Goal: Information Seeking & Learning: Stay updated

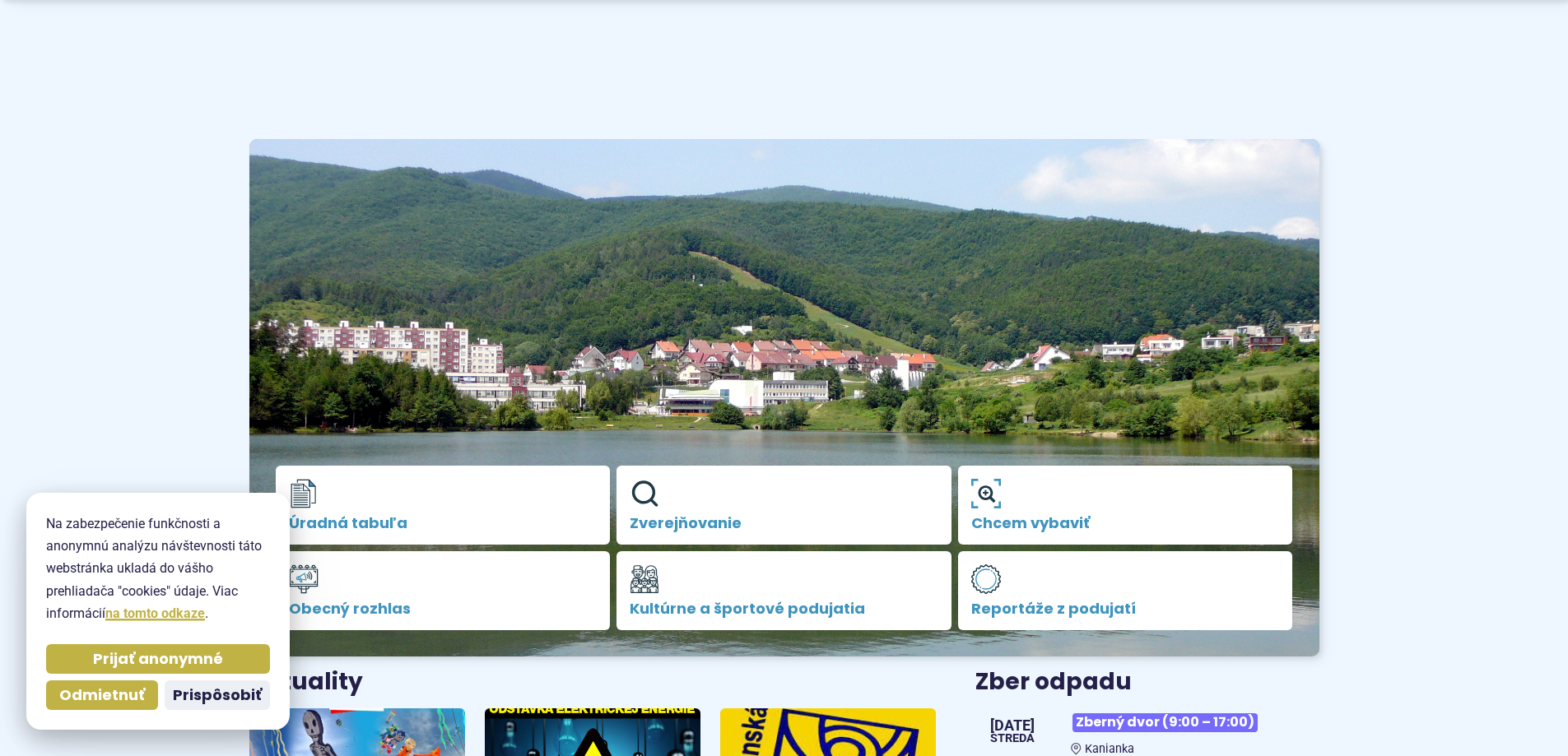
scroll to position [658, 0]
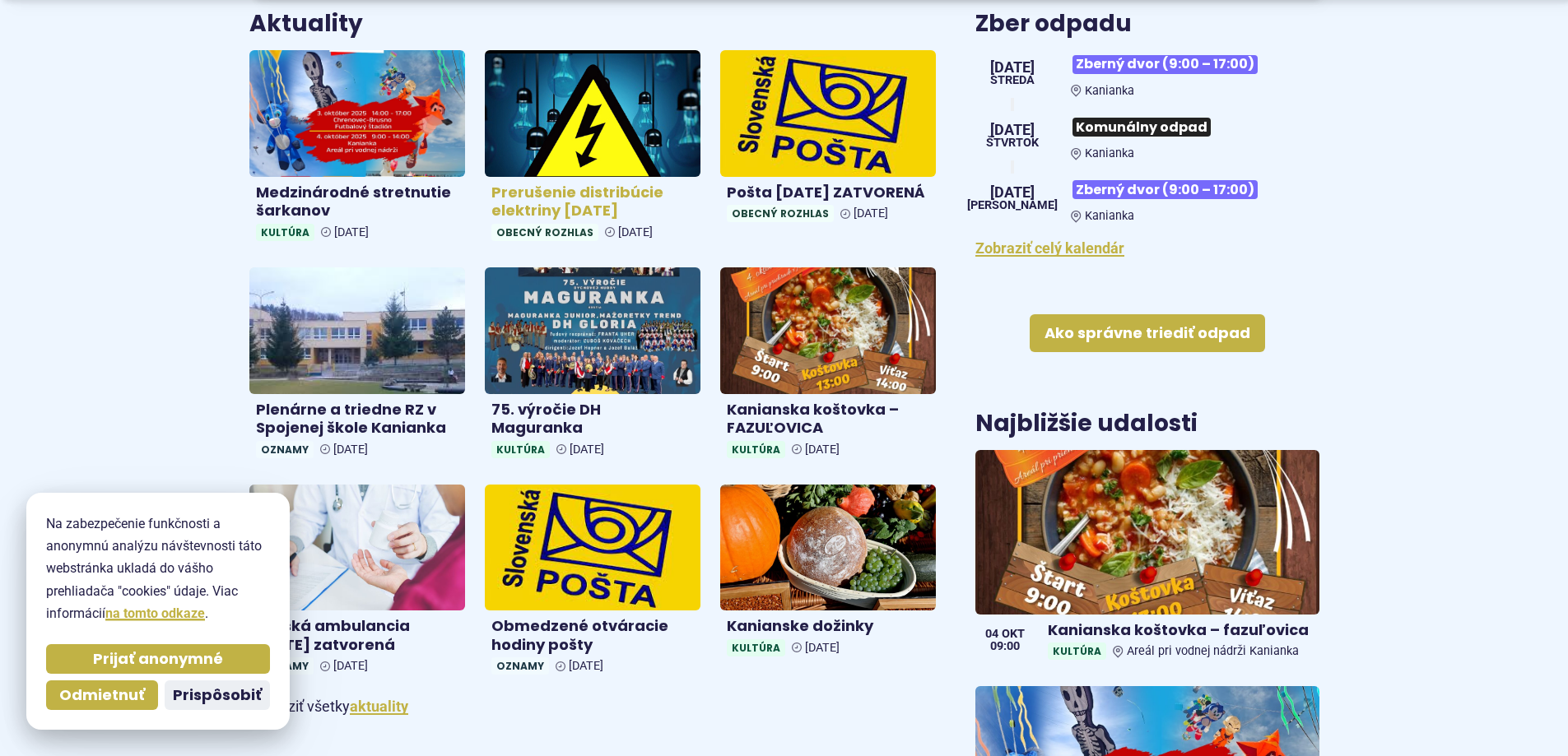
click at [631, 119] on img at bounding box center [593, 112] width 248 height 145
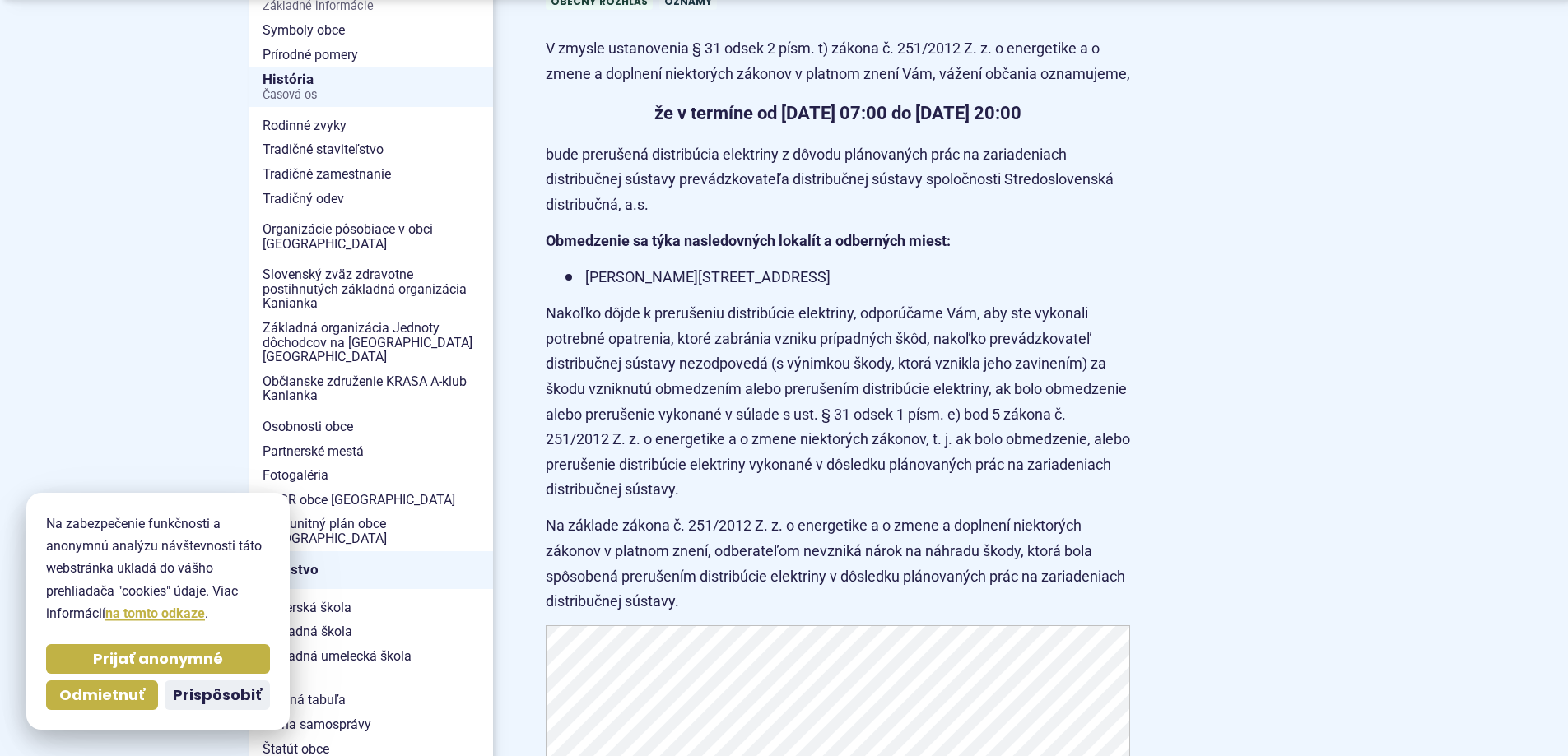
scroll to position [878, 0]
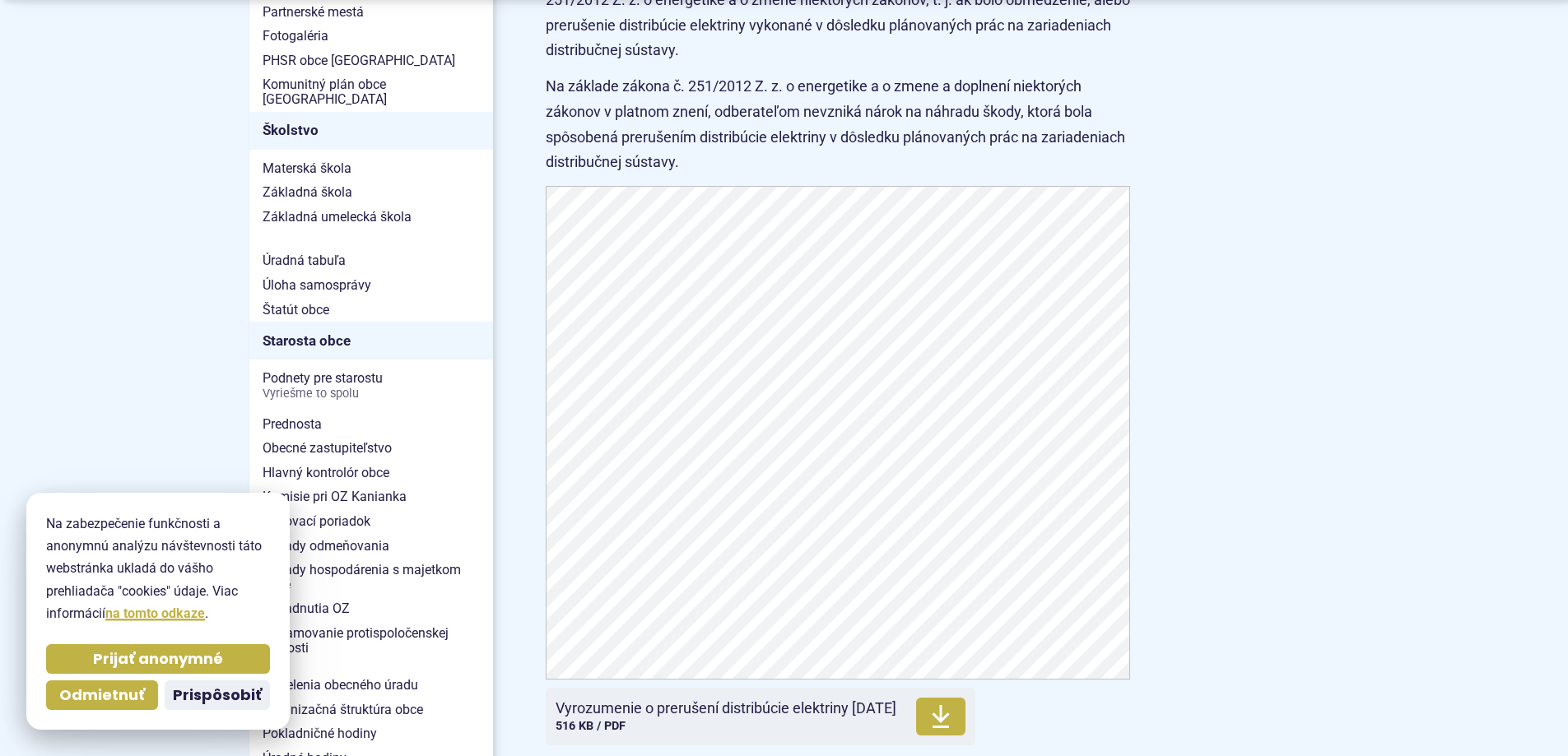
click at [1222, 359] on article "Kategória Obecný rozhlas Oznamy V zmysle ustanovenia § 31 odsek 2 písm. t) záko…" at bounding box center [932, 197] width 826 height 1340
drag, startPoint x: 1166, startPoint y: 476, endPoint x: 1156, endPoint y: 474, distance: 10.2
click at [1165, 476] on article "Kategória Obecný rozhlas Oznamy V zmysle ustanovenia § 31 odsek 2 písm. t) záko…" at bounding box center [932, 197] width 826 height 1340
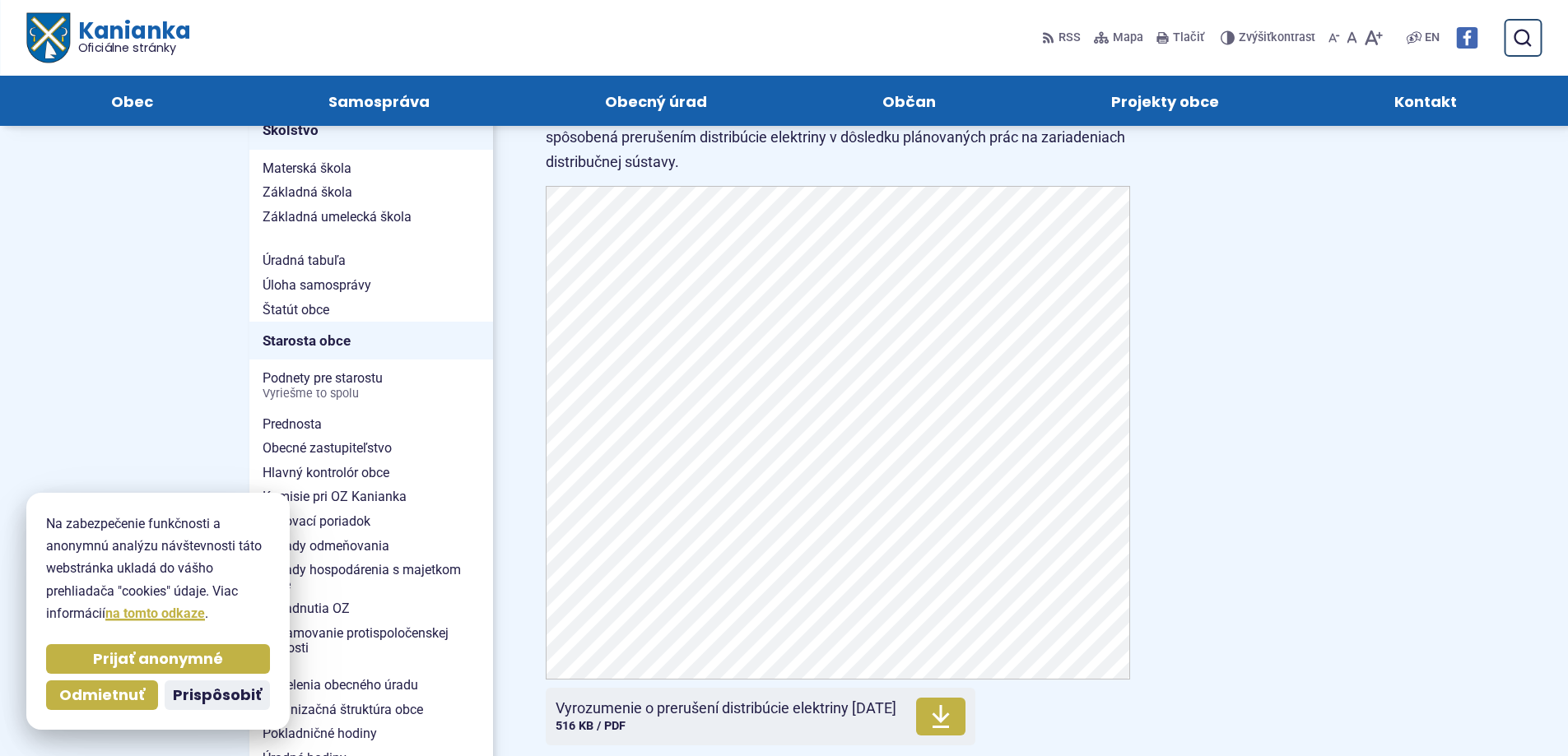
scroll to position [1316, 0]
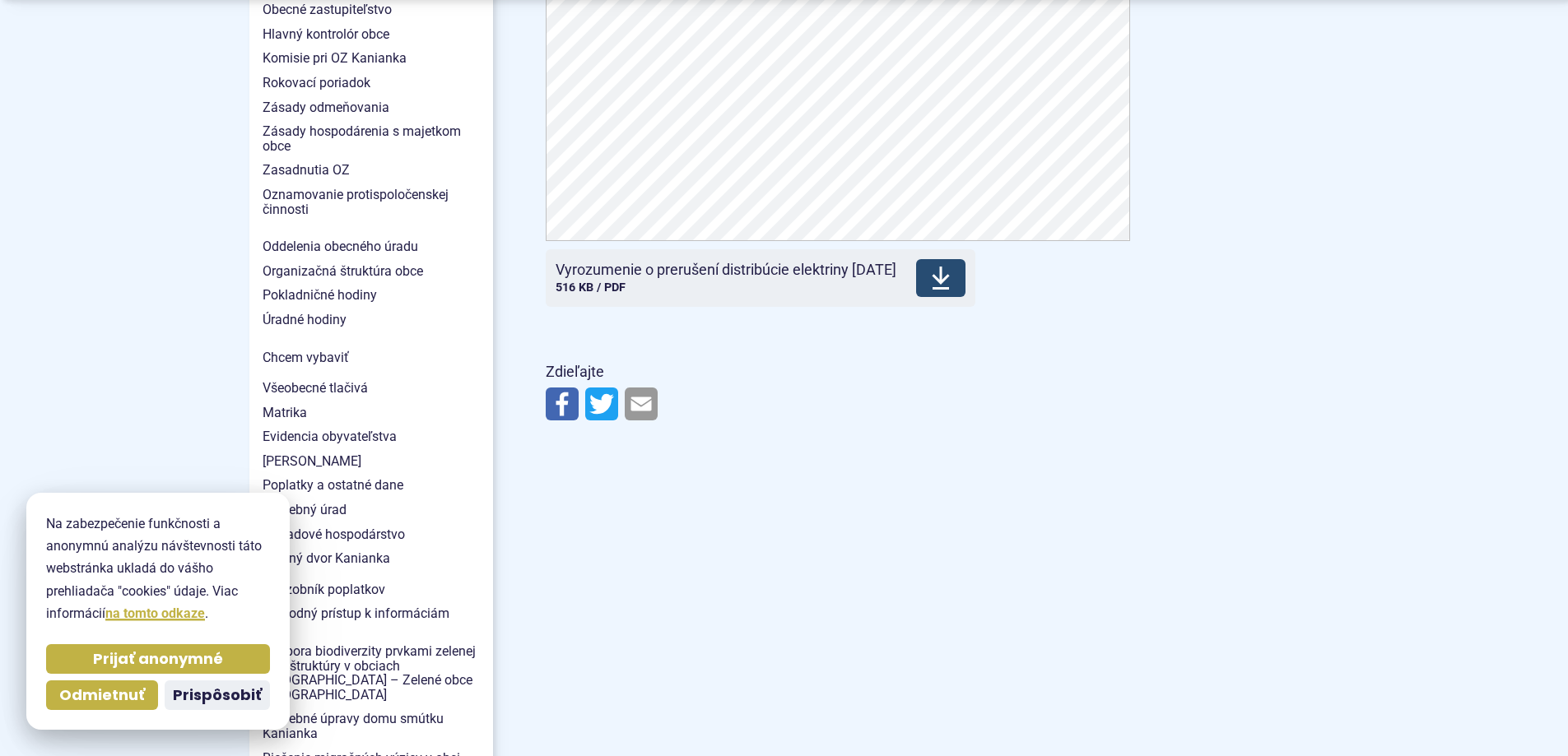
click at [835, 301] on span "Vyrozumenie o prerušení distribúcie elektriny 30-09-2025 Veľkosť a typ súboru 5…" at bounding box center [726, 278] width 341 height 46
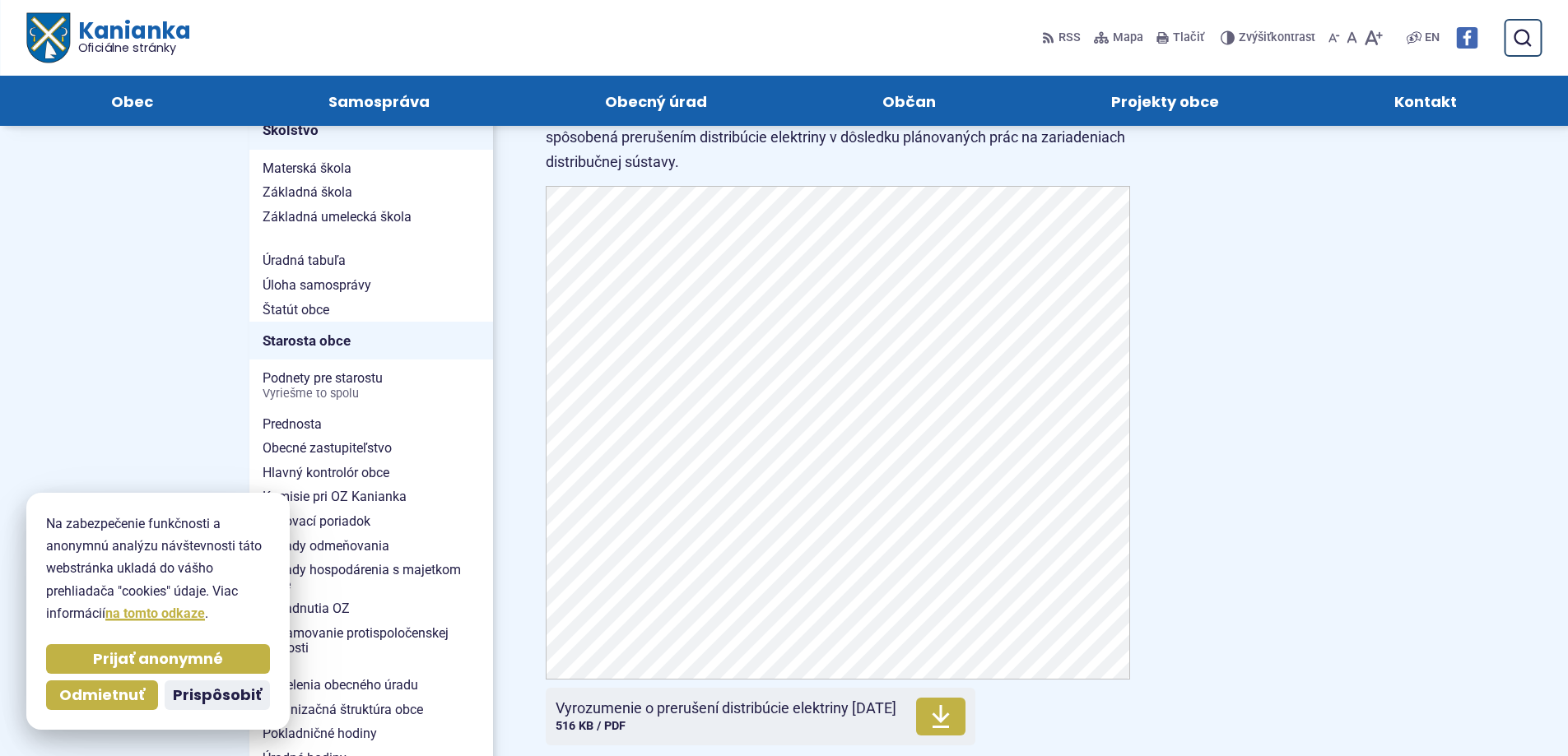
click at [83, 26] on span "Kanianka Oficiálne stránky" at bounding box center [128, 37] width 120 height 35
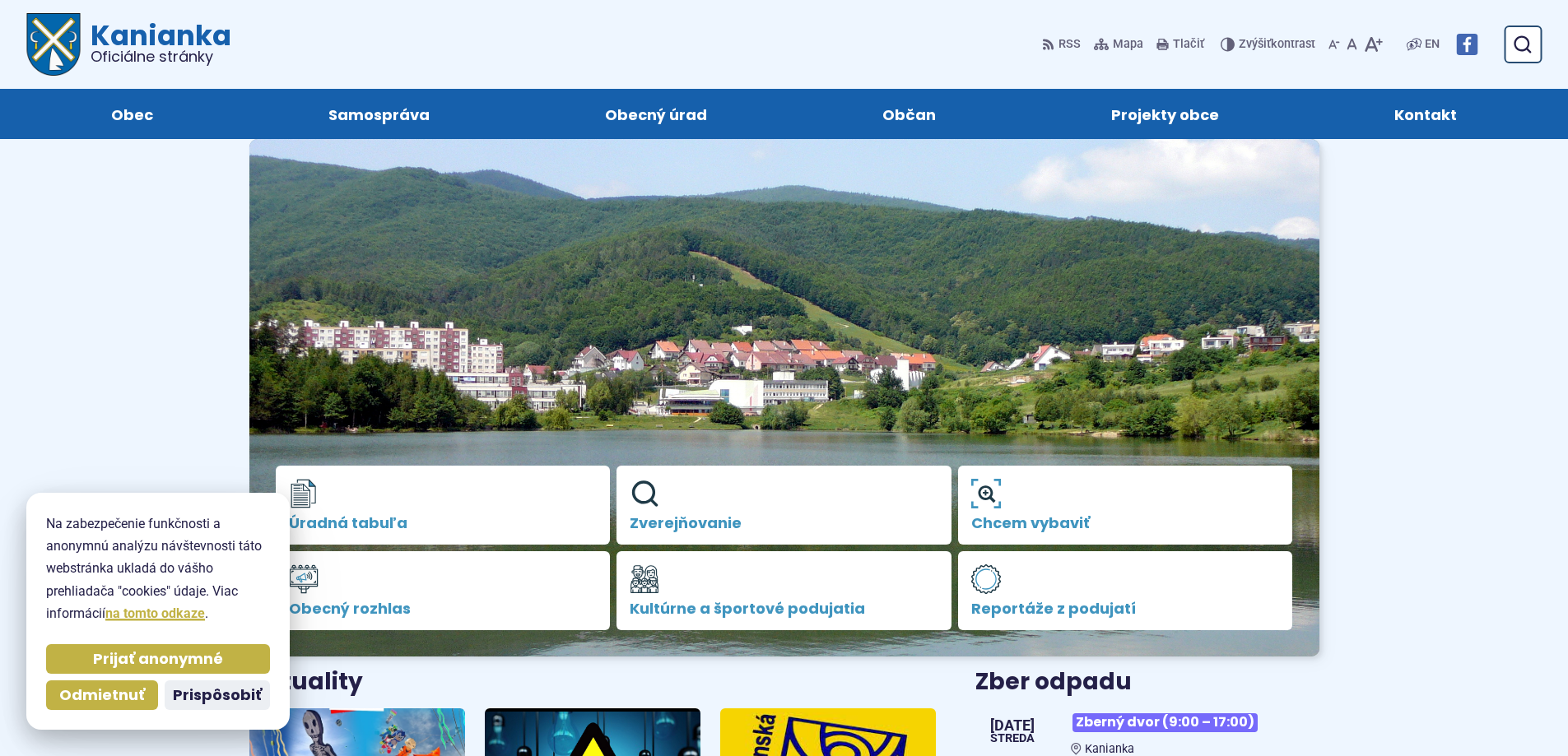
scroll to position [439, 0]
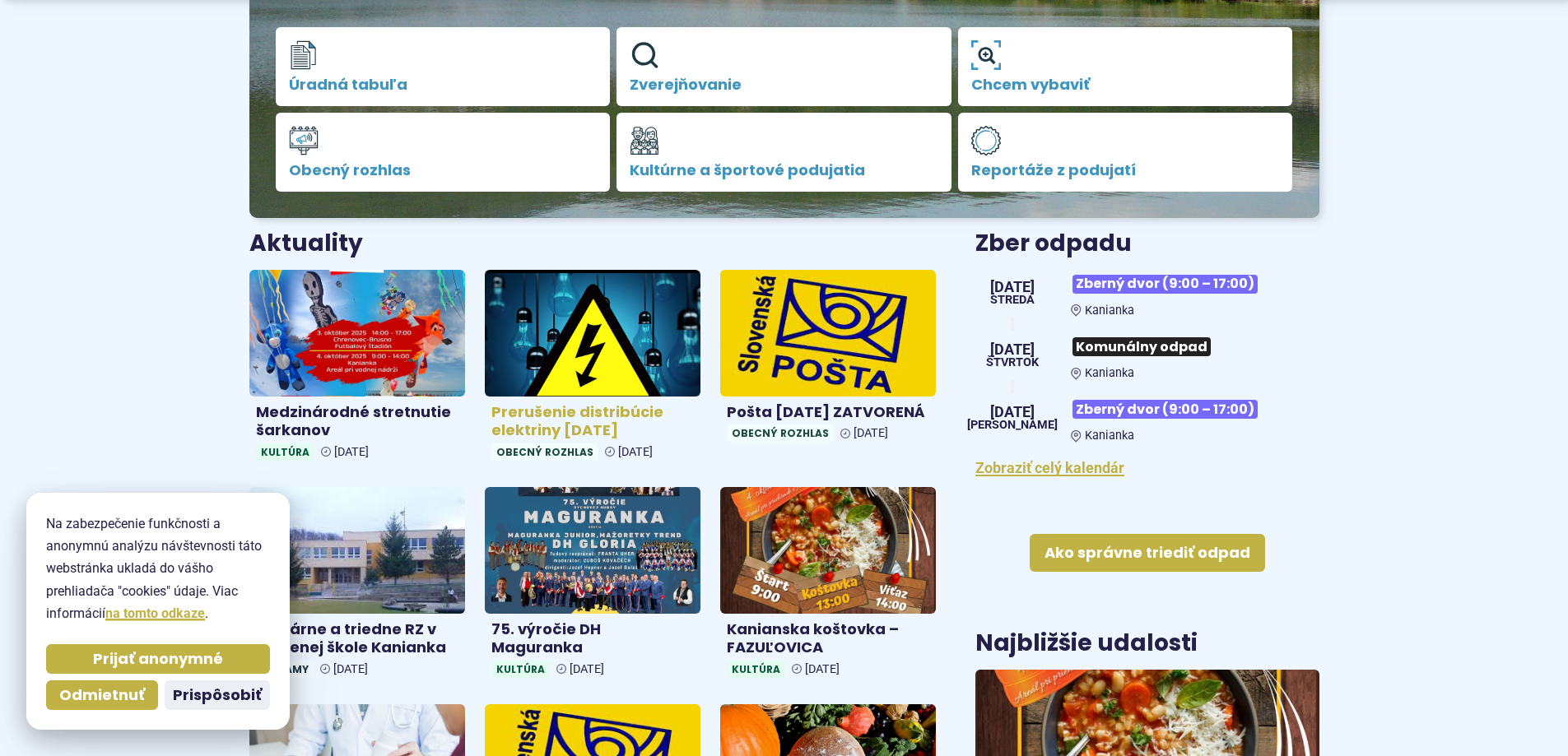
click at [559, 356] on img at bounding box center [593, 333] width 248 height 145
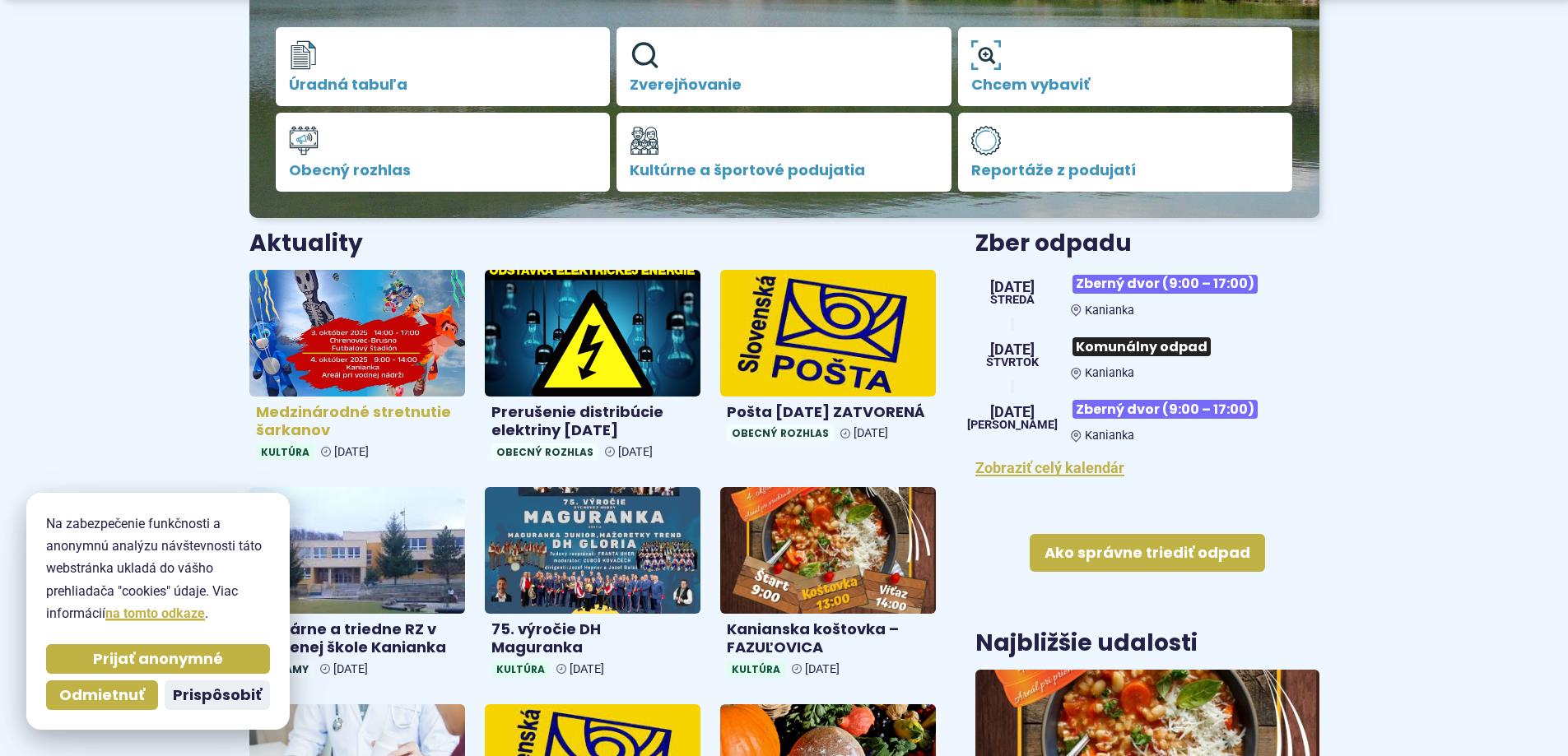
click at [399, 331] on img at bounding box center [357, 333] width 248 height 145
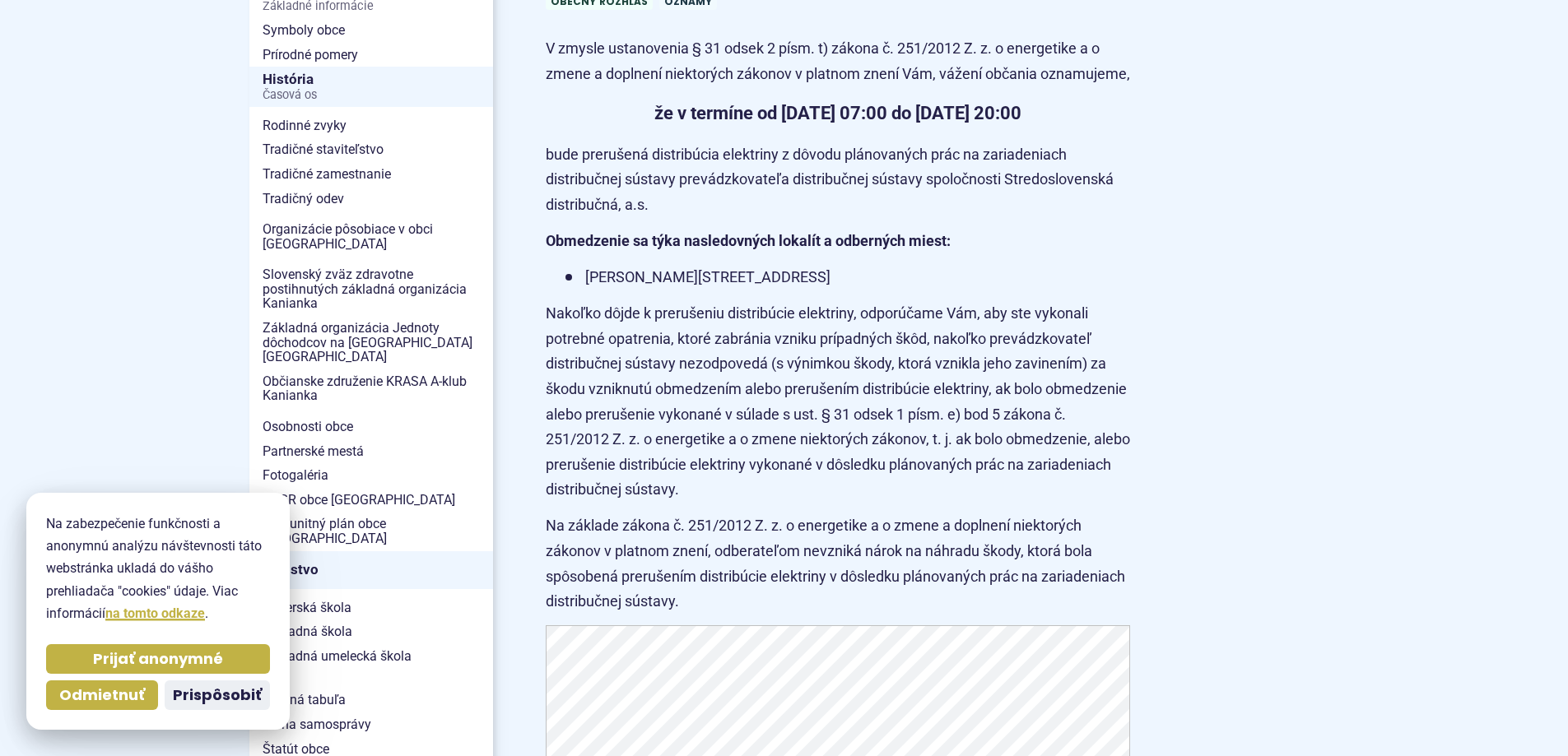
scroll to position [1097, 0]
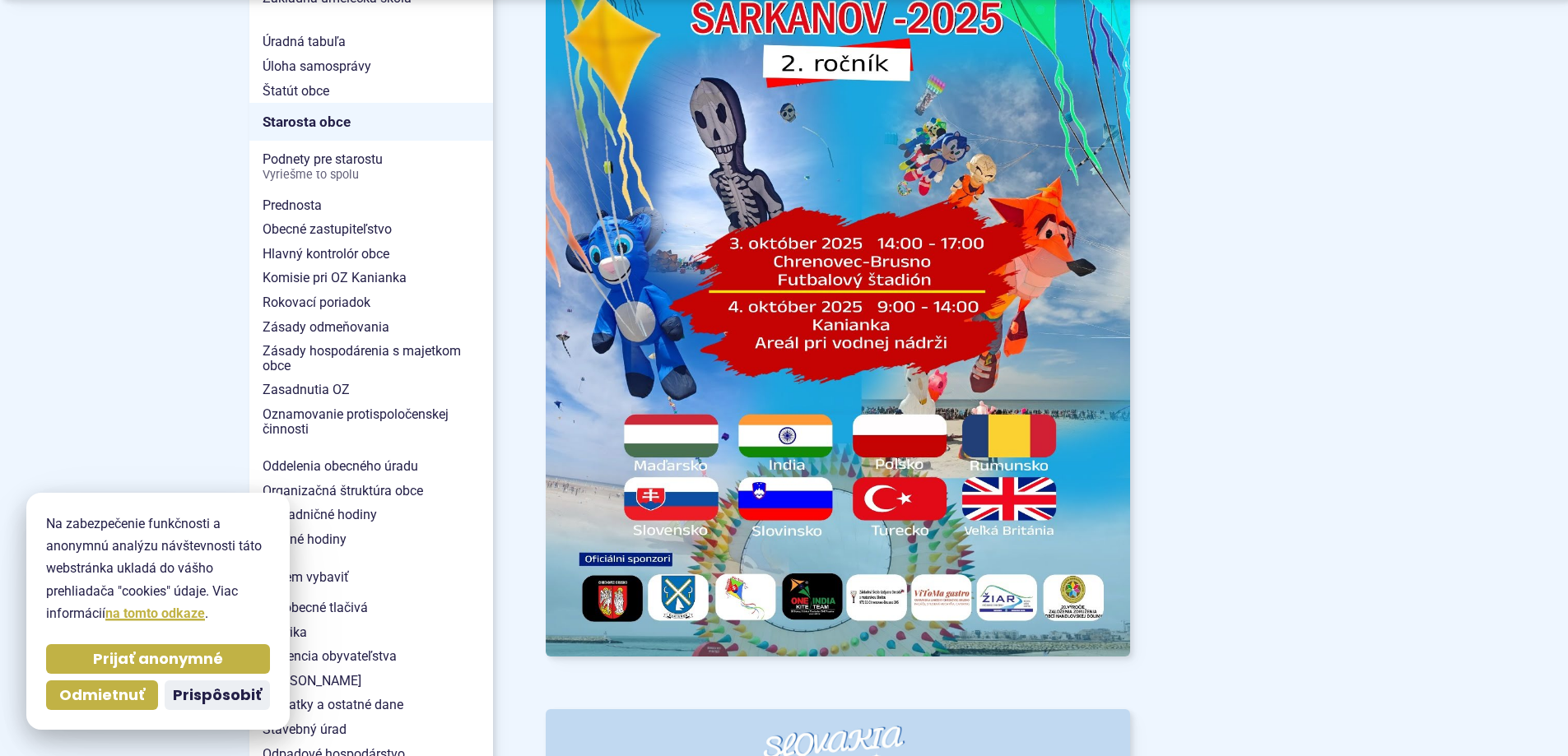
scroll to position [1755, 0]
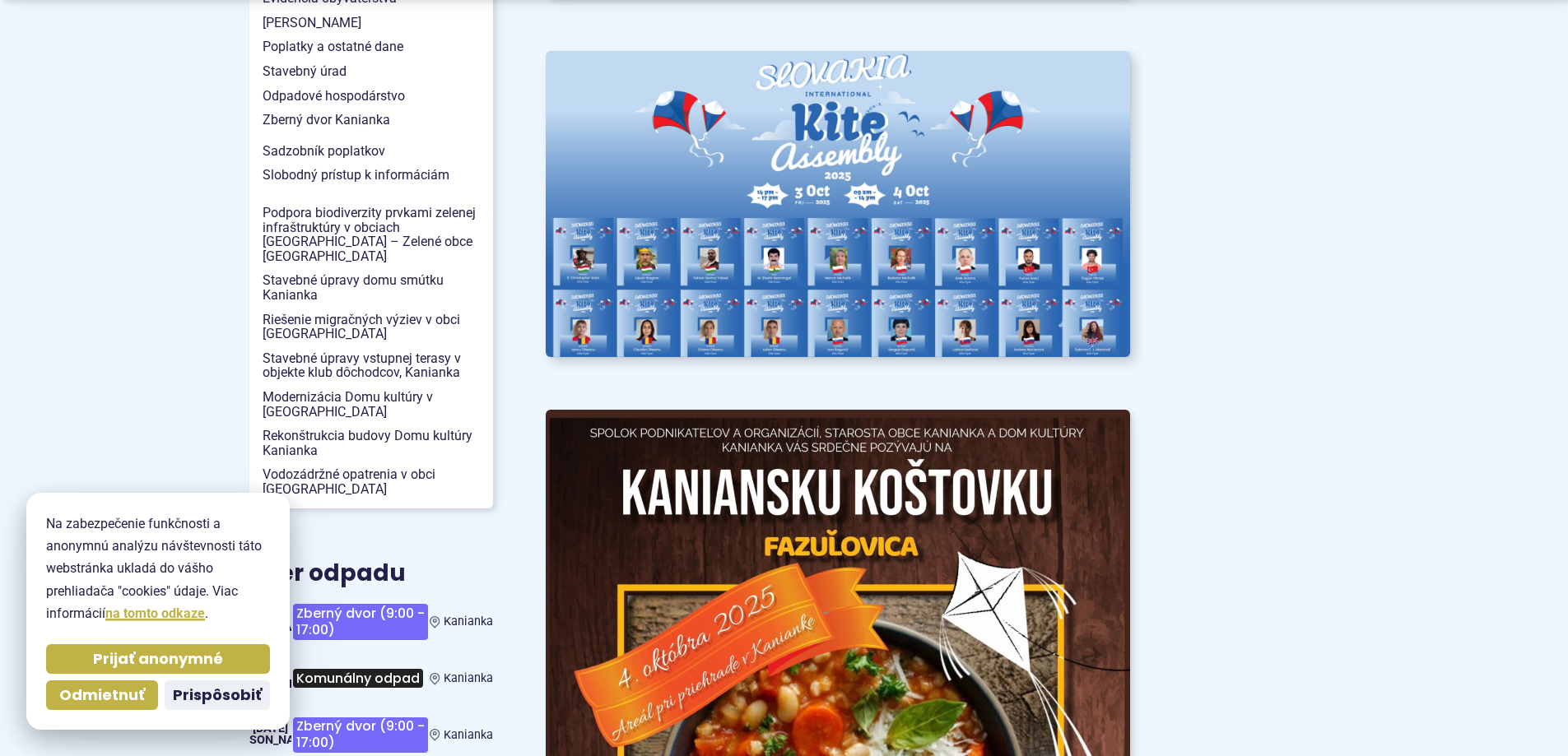
click at [765, 310] on img at bounding box center [838, 205] width 643 height 337
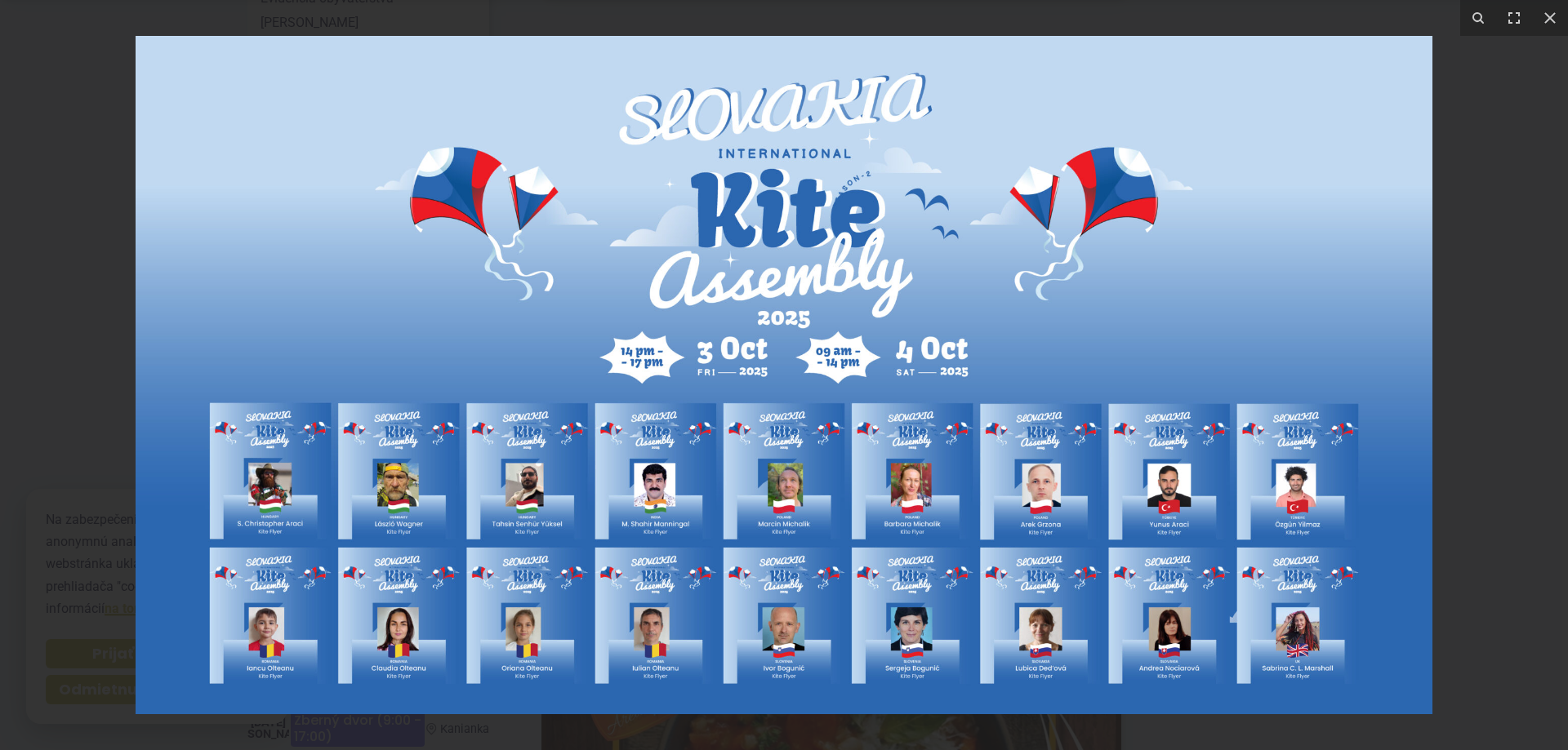
click at [728, 283] on img at bounding box center [784, 375] width 1296 height 678
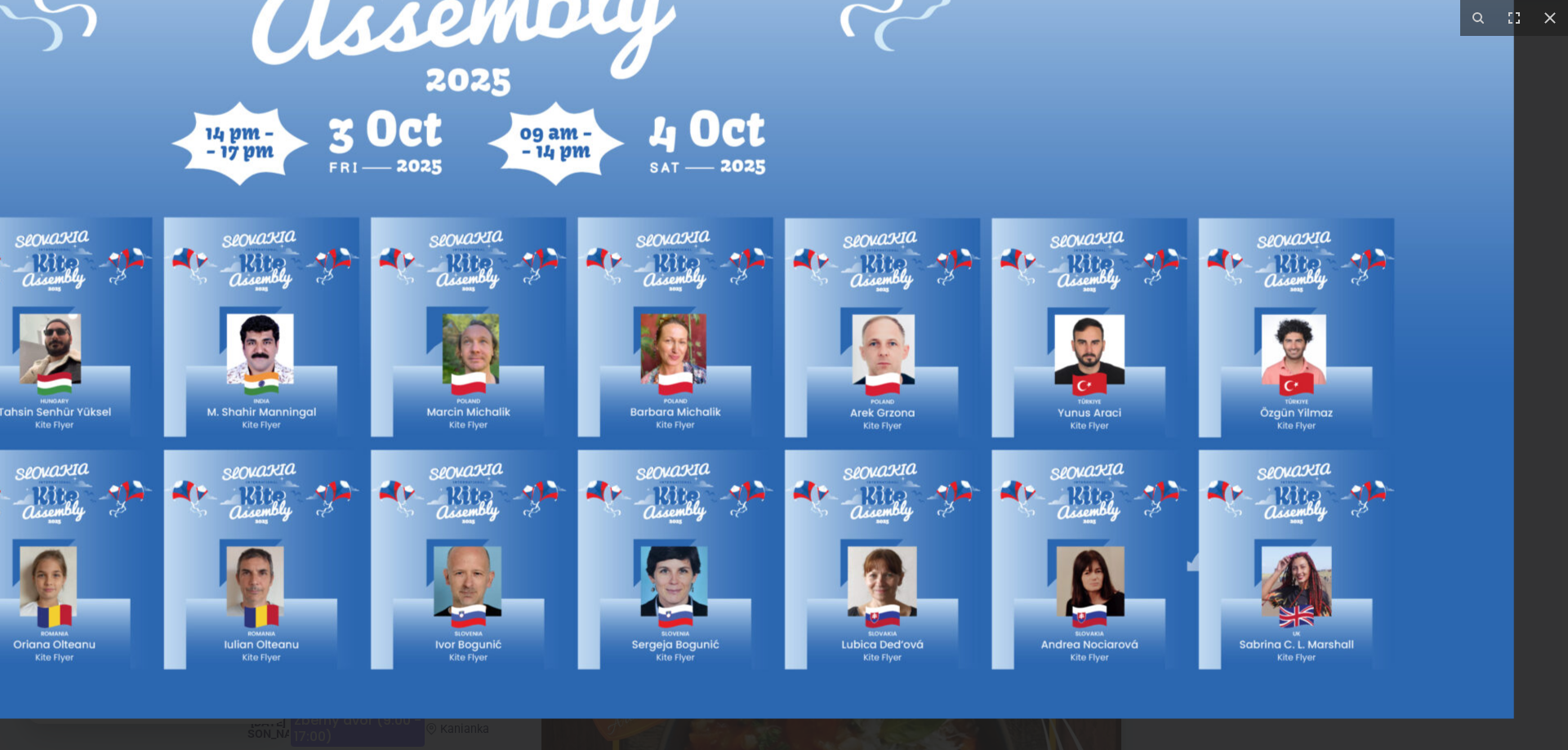
drag, startPoint x: 1019, startPoint y: 472, endPoint x: 529, endPoint y: 256, distance: 535.5
click at [531, 261] on img at bounding box center [468, 172] width 2090 height 1094
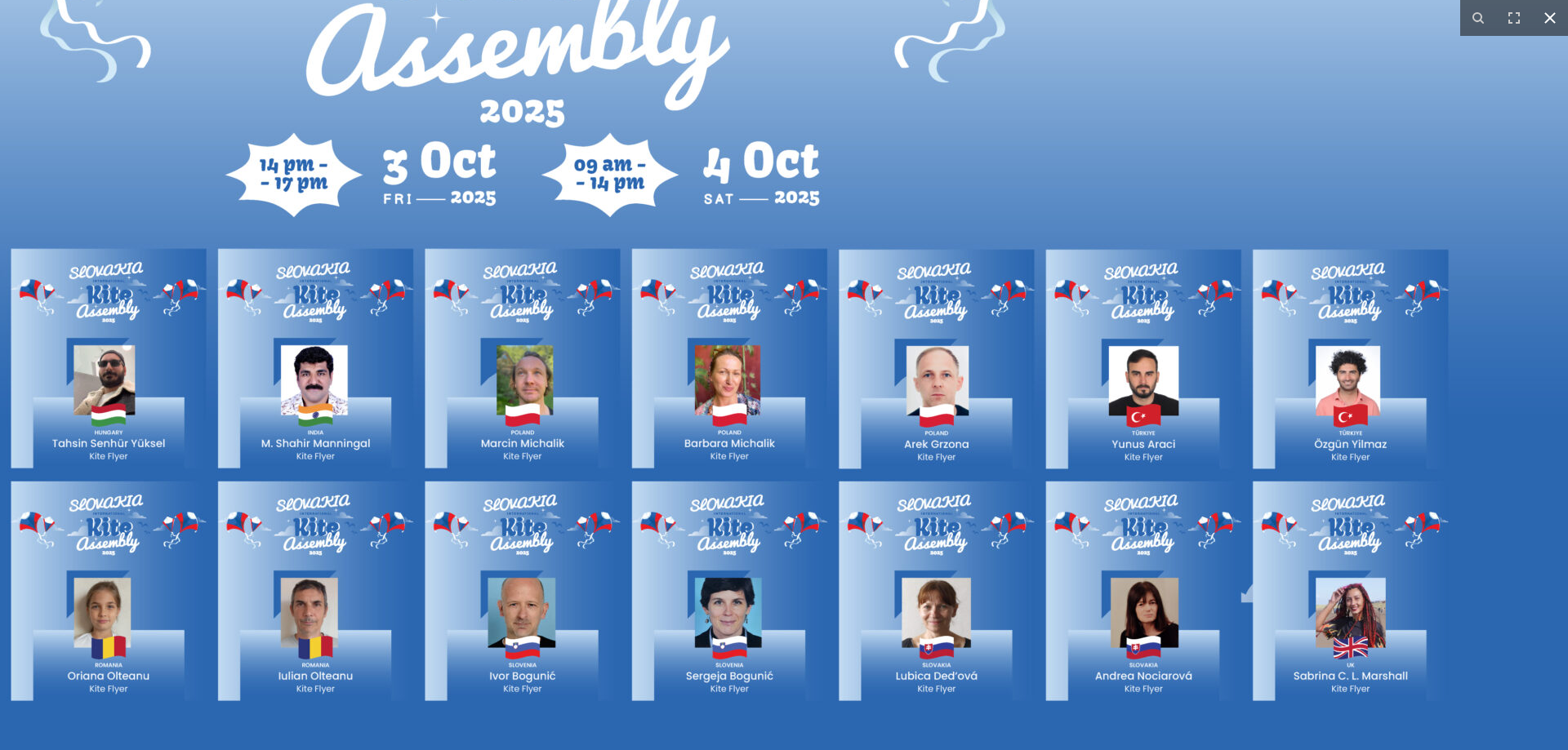
click at [1549, 15] on icon at bounding box center [1549, 18] width 19 height 19
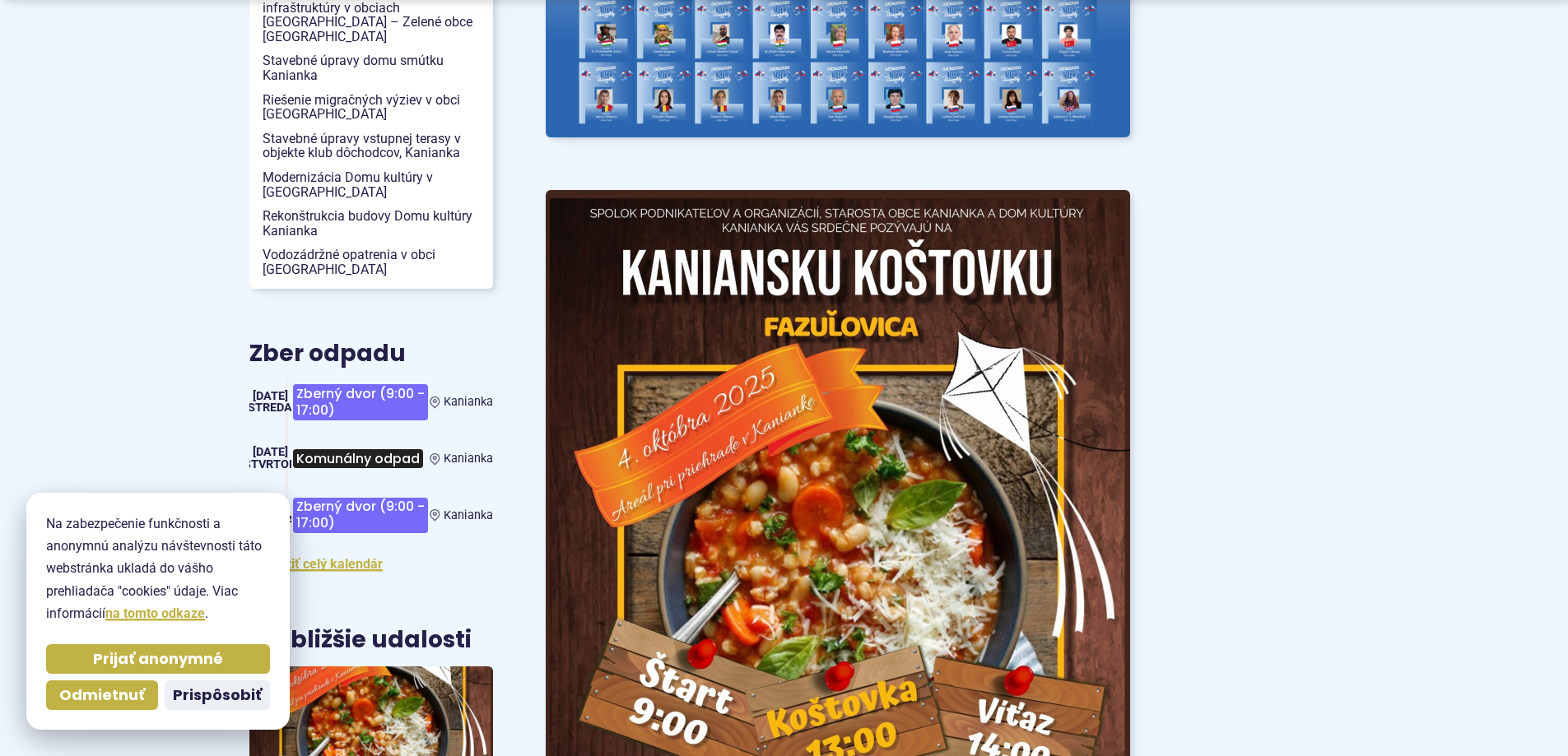
scroll to position [2413, 0]
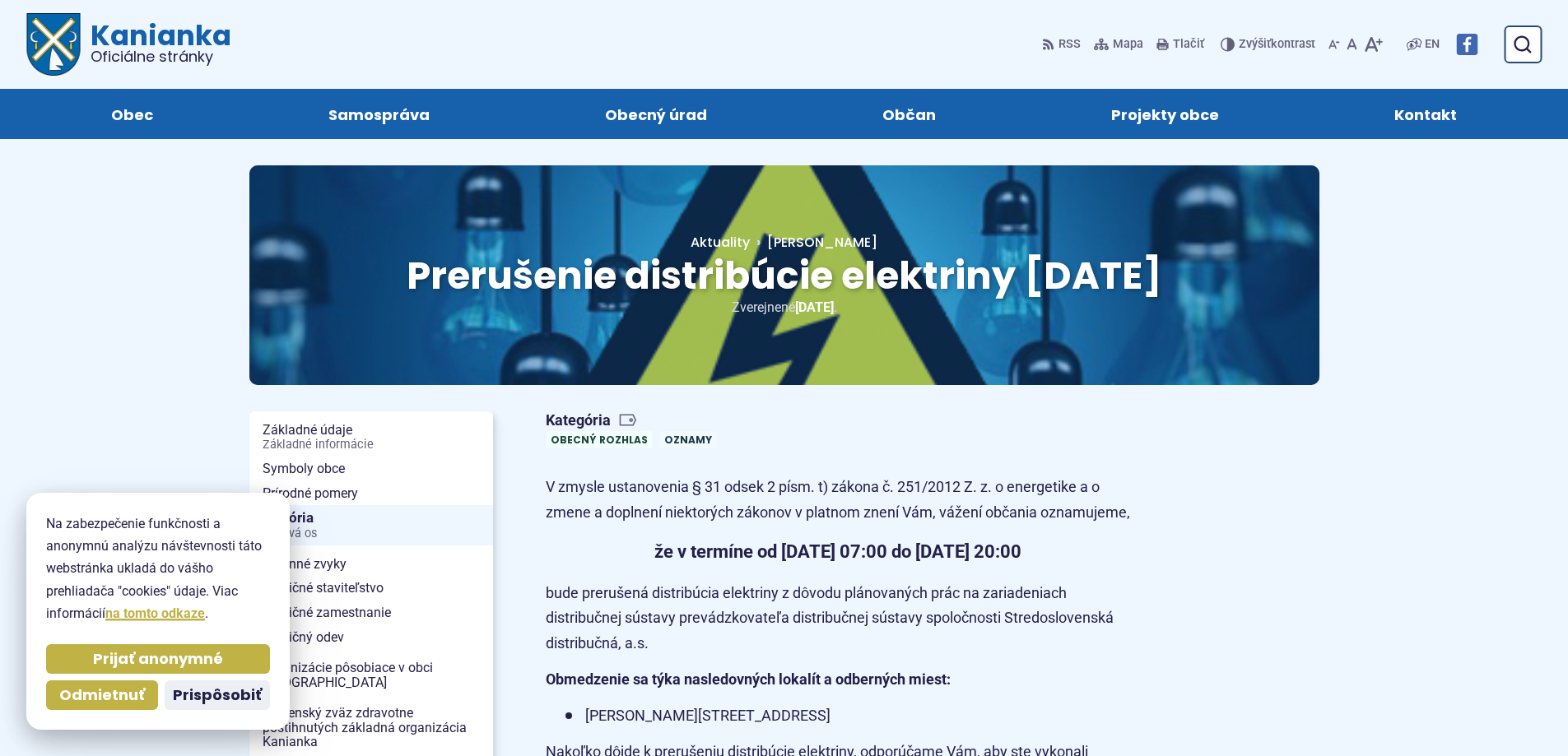
scroll to position [878, 0]
